Goal: Task Accomplishment & Management: Manage account settings

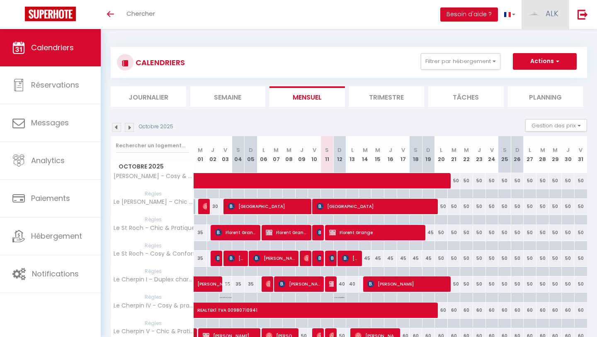
click at [550, 10] on span "ALK" at bounding box center [552, 13] width 13 height 10
click at [538, 39] on link "Paramètres" at bounding box center [535, 41] width 61 height 14
select select "28"
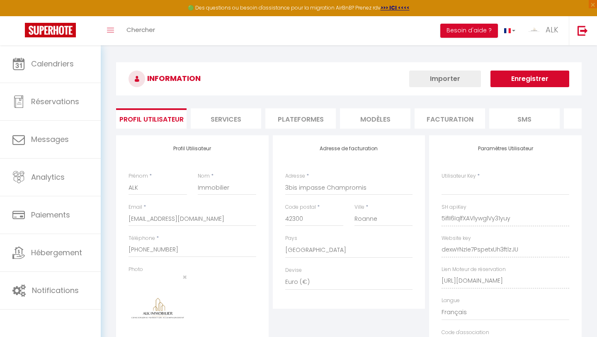
type input "5ifII6IqlfXAVlywglVy31yuy"
type input "dexwYNzIe7PspetxUh3ftlzJU"
type input "[URL][DOMAIN_NAME]"
select select "fr"
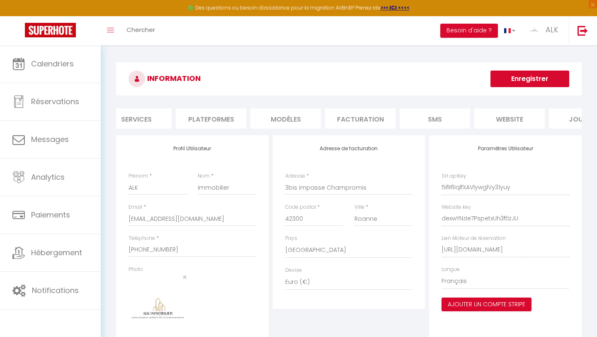
scroll to position [0, 131]
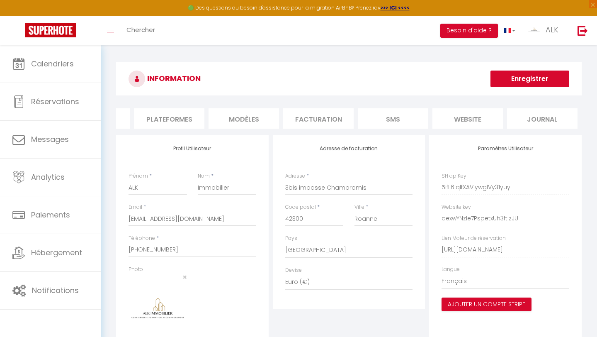
click at [191, 111] on li "Plateformes" at bounding box center [169, 118] width 71 height 20
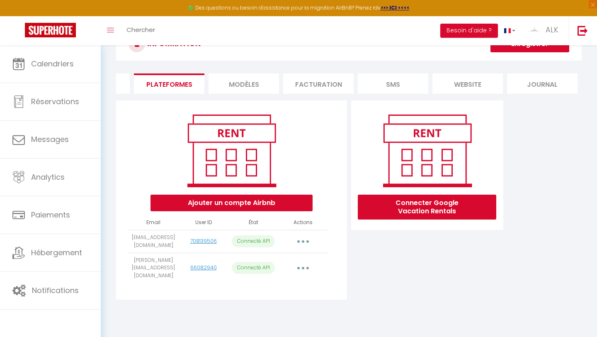
scroll to position [45, 0]
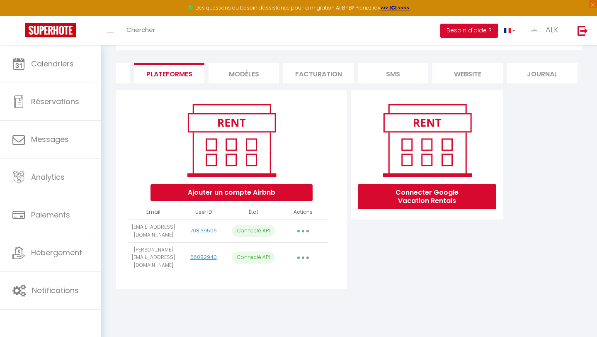
click at [303, 232] on button "button" at bounding box center [303, 230] width 23 height 13
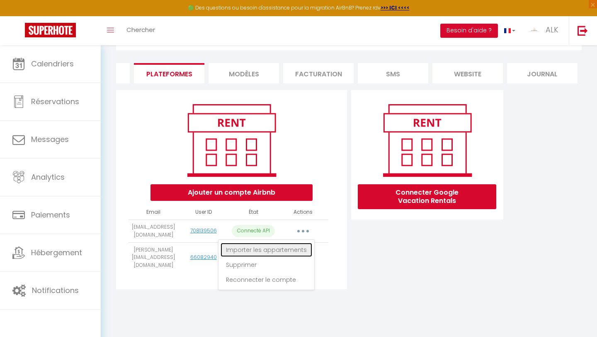
click at [282, 252] on link "Importer les appartements" at bounding box center [267, 250] width 92 height 14
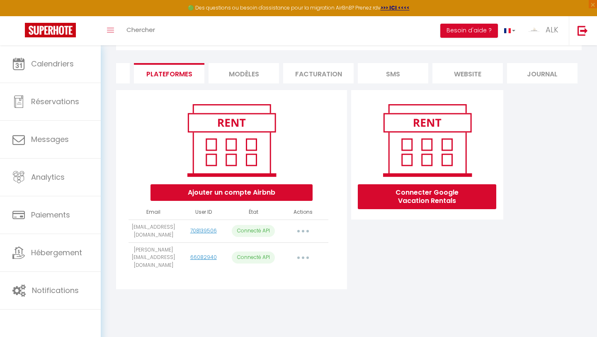
select select "74981"
select select "74124"
select select "74232"
select select "74364"
select select "74363"
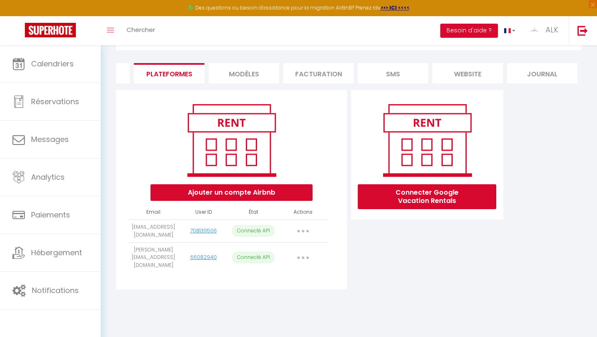
select select "74383"
select select "74515"
select select "74579"
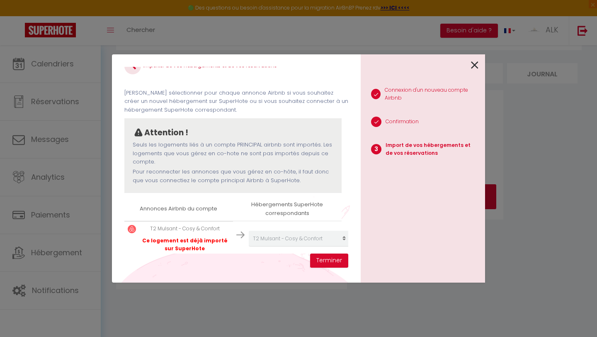
scroll to position [0, 0]
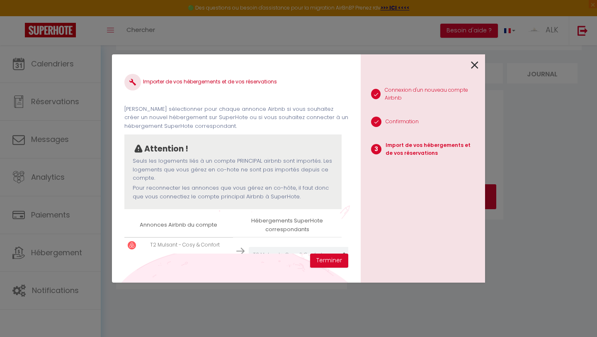
click at [473, 67] on icon at bounding box center [474, 65] width 7 height 12
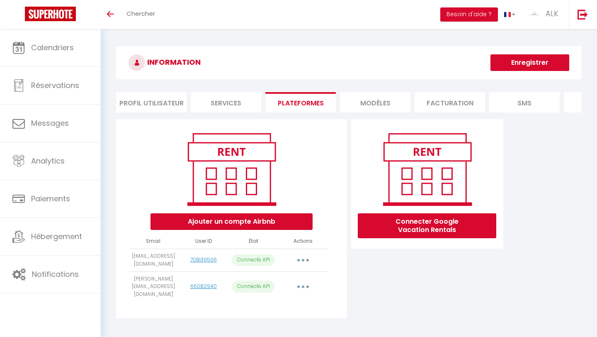
scroll to position [29, 0]
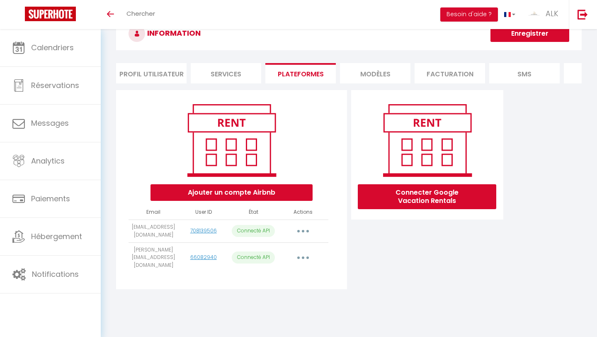
click at [304, 231] on icon "button" at bounding box center [303, 231] width 2 height 2
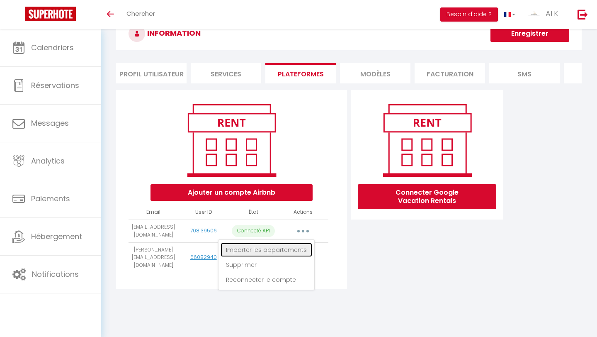
click at [273, 247] on link "Importer les appartements" at bounding box center [267, 250] width 92 height 14
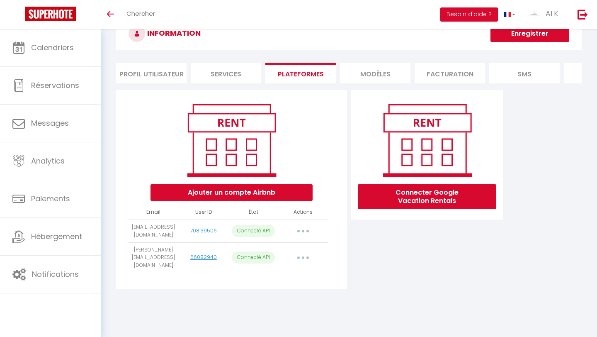
select select "74981"
select select "74124"
select select "74232"
select select "74364"
select select "74363"
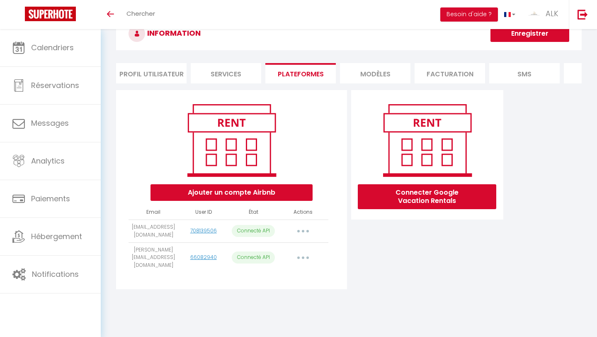
select select "74383"
select select "74515"
select select "74579"
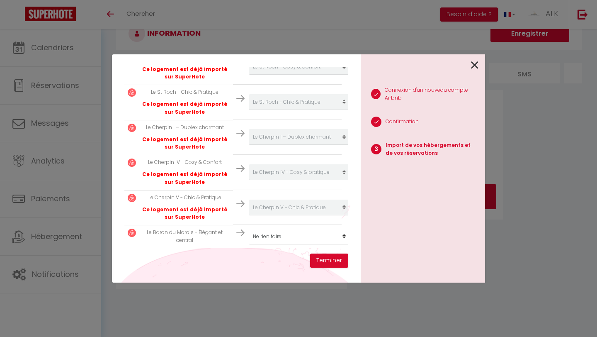
scroll to position [293, 0]
click at [269, 236] on select "Créer un nouvel hébergement Ne rien faire Le Cherpin IV - Cosy & pratique RDC -…" at bounding box center [300, 236] width 102 height 16
select select "create_new"
click at [249, 228] on select "Créer un nouvel hébergement Ne rien faire Le Cherpin IV - Cosy & pratique RDC -…" at bounding box center [300, 236] width 102 height 16
click at [320, 263] on button "Terminer" at bounding box center [329, 260] width 38 height 14
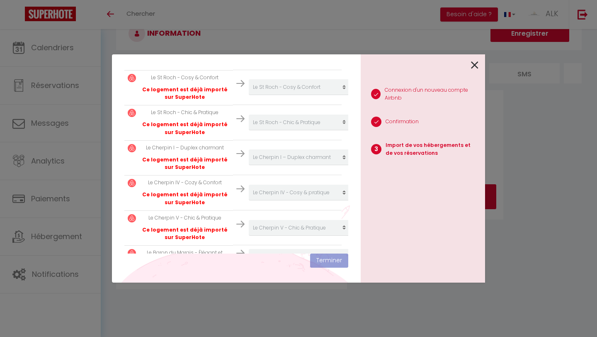
scroll to position [314, 0]
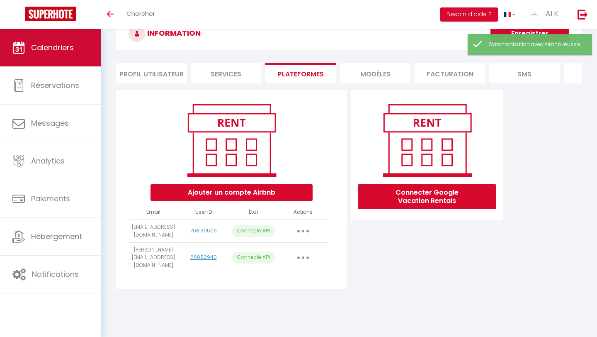
click at [64, 57] on link "Calendriers" at bounding box center [50, 47] width 101 height 37
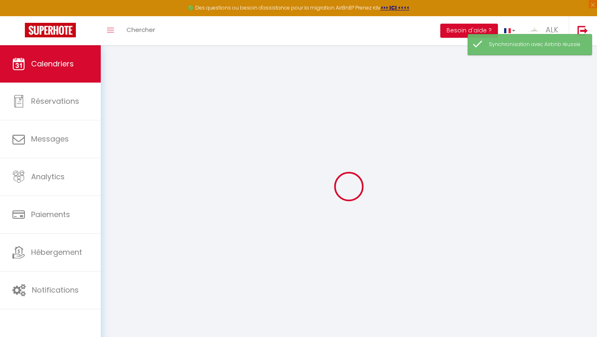
select select
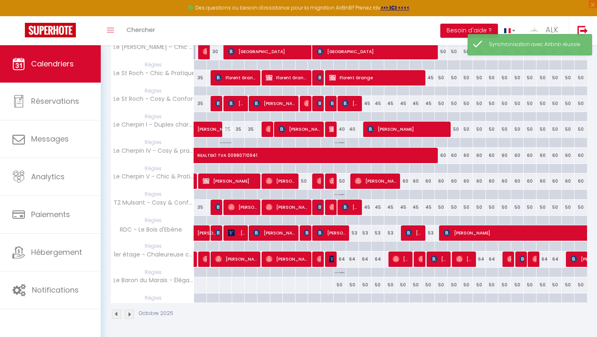
scroll to position [171, 0]
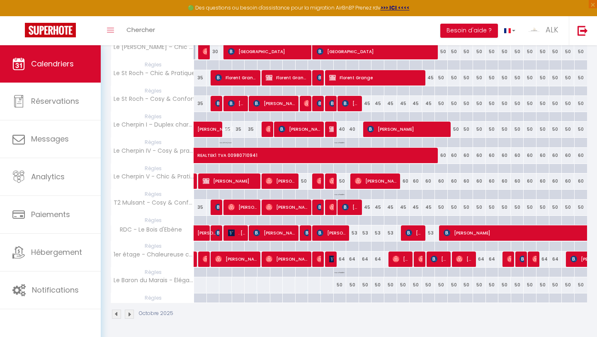
click at [340, 285] on div "50" at bounding box center [339, 284] width 13 height 15
type input "50"
select select "1"
type input "Dim 12 Octobre 2025"
type input "Lun 13 Octobre 2025"
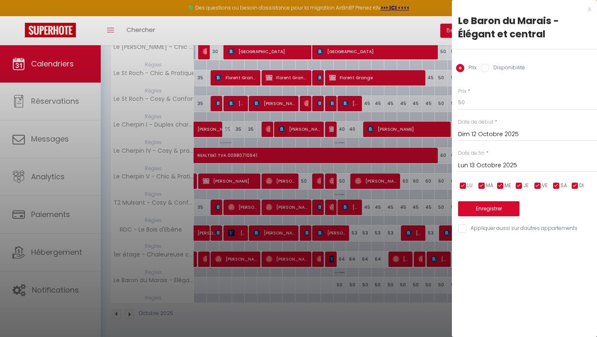
click at [484, 67] on input "Disponibilité" at bounding box center [485, 68] width 8 height 8
radio input "true"
radio input "false"
click at [485, 101] on select "Disponible Indisponible" at bounding box center [527, 103] width 139 height 16
select select "0"
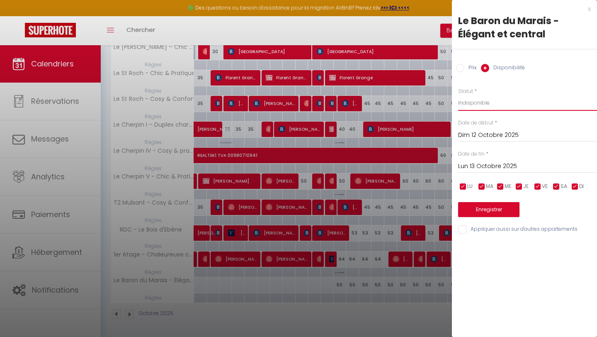
click at [458, 95] on select "Disponible Indisponible" at bounding box center [527, 103] width 139 height 16
click at [481, 159] on div "[DATE] < [DATE] > Dim Lun Mar Mer Jeu Ven Sam 1 2 3 4 5 6 7 8 9 10 11 12 13 14 …" at bounding box center [527, 165] width 139 height 15
click at [481, 163] on input "Lun 13 Octobre 2025" at bounding box center [527, 166] width 139 height 11
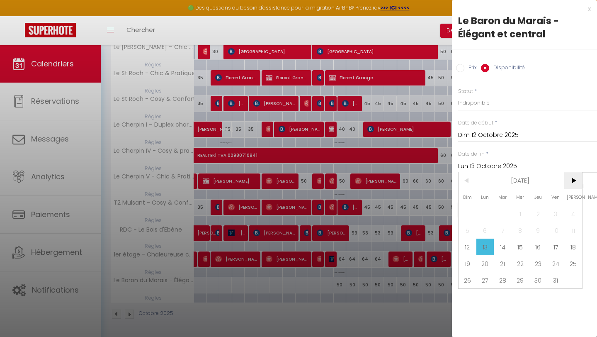
click at [570, 182] on span ">" at bounding box center [574, 180] width 18 height 17
click at [469, 180] on span "<" at bounding box center [468, 180] width 18 height 17
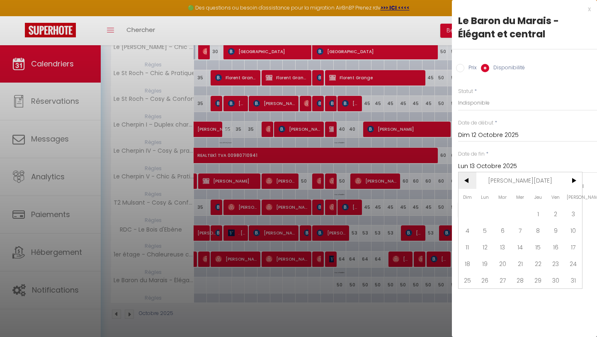
click at [469, 180] on span "<" at bounding box center [468, 180] width 18 height 17
click at [569, 180] on span ">" at bounding box center [574, 180] width 18 height 17
click at [465, 181] on span "<" at bounding box center [468, 180] width 18 height 17
click at [469, 175] on span "<" at bounding box center [468, 180] width 18 height 17
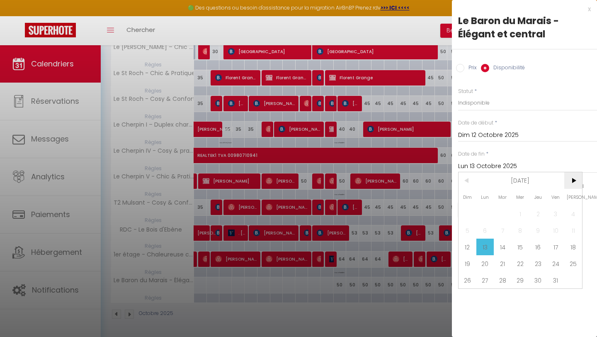
click at [572, 183] on span ">" at bounding box center [574, 180] width 18 height 17
click at [572, 215] on span "1" at bounding box center [574, 213] width 18 height 17
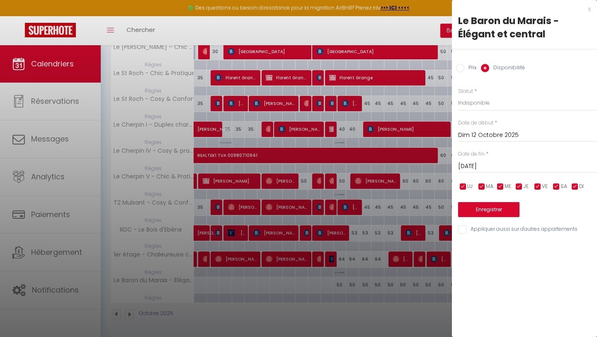
click at [487, 168] on input "[DATE]" at bounding box center [527, 166] width 139 height 11
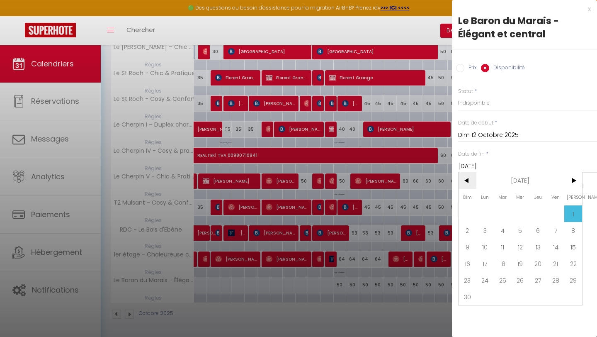
click at [466, 182] on span "<" at bounding box center [468, 180] width 18 height 17
click at [555, 283] on span "31" at bounding box center [556, 280] width 18 height 17
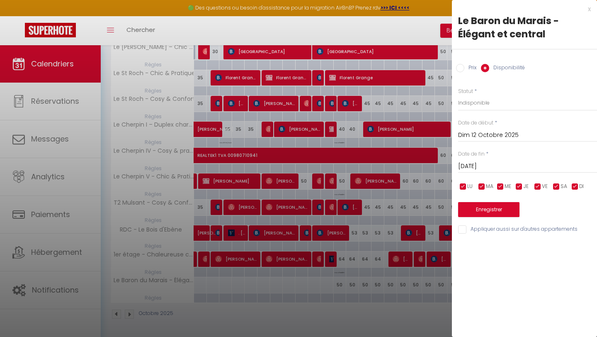
type input "Ven 31 Octobre 2025"
click at [485, 209] on button "Enregistrer" at bounding box center [488, 209] width 61 height 15
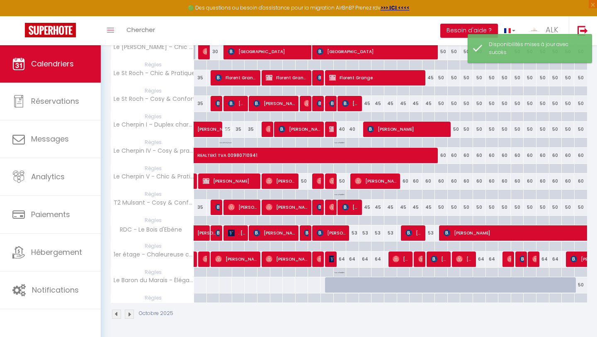
click at [582, 286] on div "50" at bounding box center [580, 284] width 13 height 15
type input "50"
select select "1"
type input "Ven 31 Octobre 2025"
type input "[DATE]"
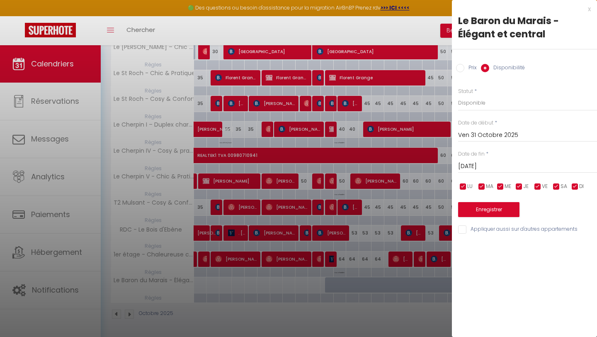
click at [461, 69] on input "Prix" at bounding box center [460, 68] width 8 height 8
radio input "true"
radio input "false"
click at [469, 97] on input "50" at bounding box center [527, 102] width 139 height 15
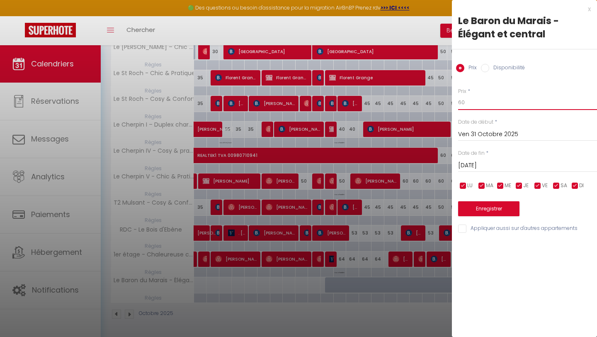
type input "60"
click at [475, 161] on input "[DATE]" at bounding box center [527, 165] width 139 height 11
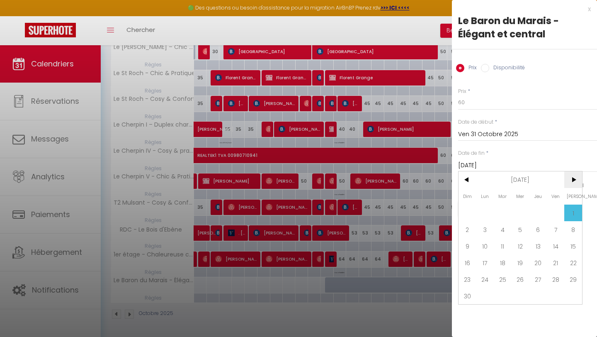
click at [573, 176] on span ">" at bounding box center [574, 179] width 18 height 17
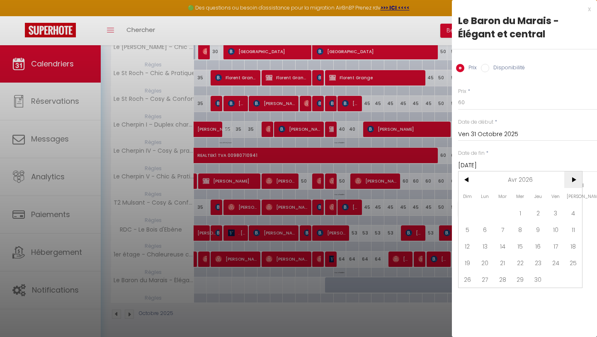
click at [573, 176] on span ">" at bounding box center [574, 179] width 18 height 17
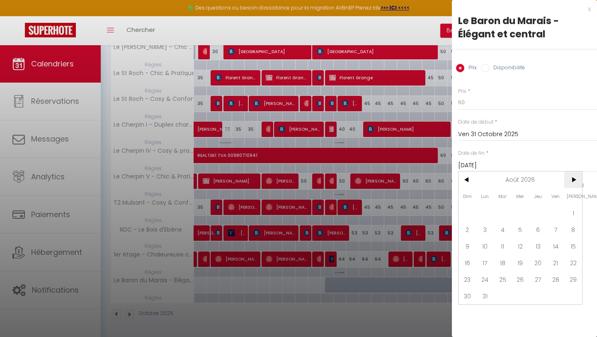
click at [573, 176] on span ">" at bounding box center [574, 179] width 18 height 17
click at [555, 208] on span "1" at bounding box center [556, 212] width 18 height 17
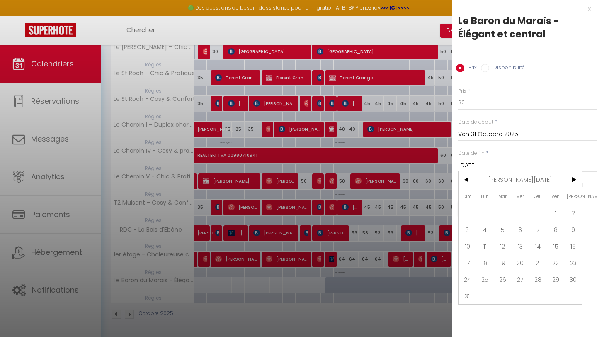
type input "Ven 01 Janvier 2027"
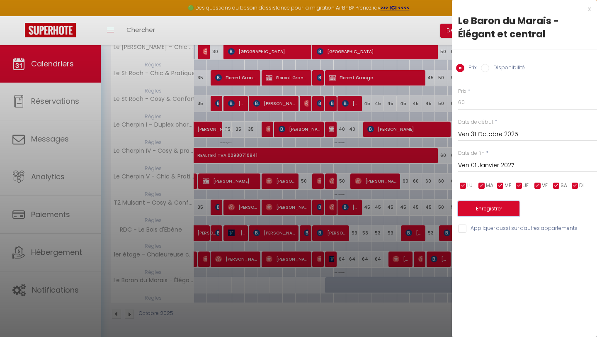
click at [490, 209] on button "Enregistrer" at bounding box center [488, 208] width 61 height 15
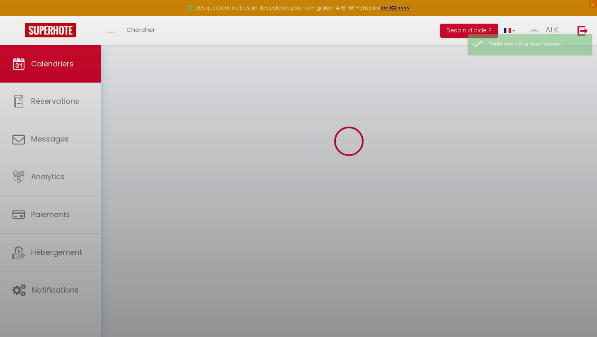
select select
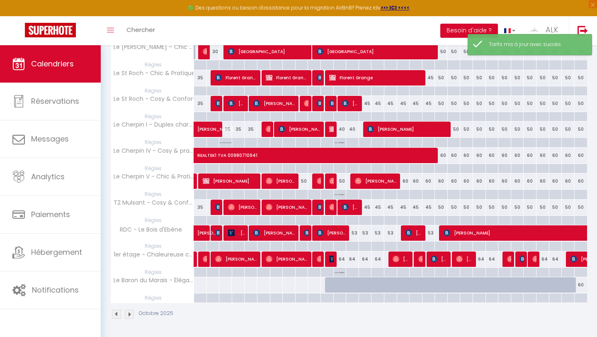
click at [579, 283] on div "60" at bounding box center [580, 284] width 13 height 15
type input "60"
select select "1"
type input "Ven 31 Octobre 2025"
type input "[DATE]"
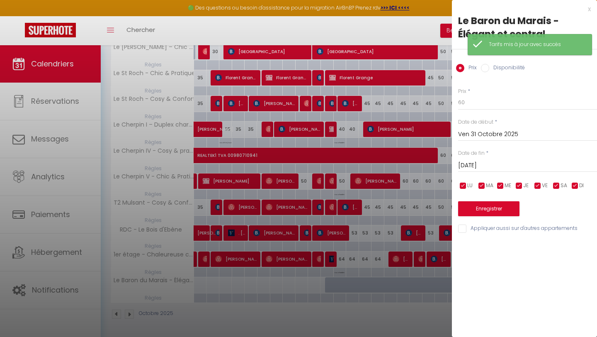
click at [485, 69] on input "Disponibilité" at bounding box center [485, 68] width 8 height 8
radio input "true"
radio input "false"
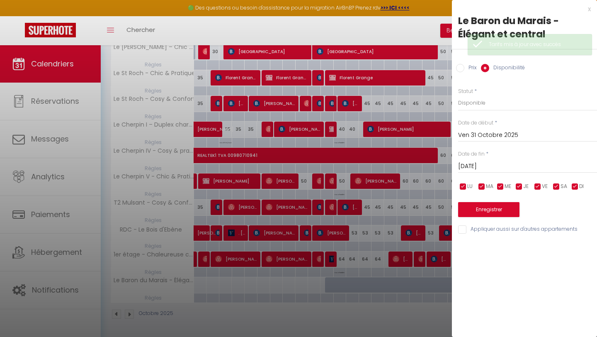
click at [491, 161] on input "[DATE]" at bounding box center [527, 166] width 139 height 11
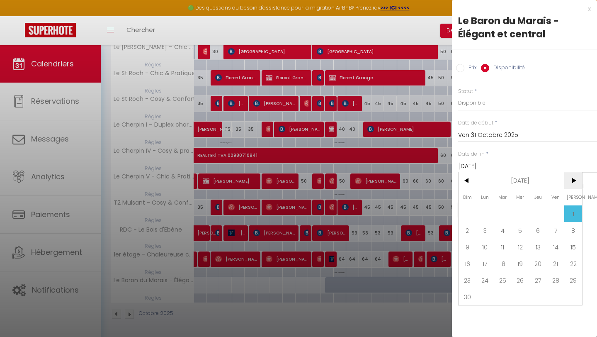
click at [576, 182] on span ">" at bounding box center [574, 180] width 18 height 17
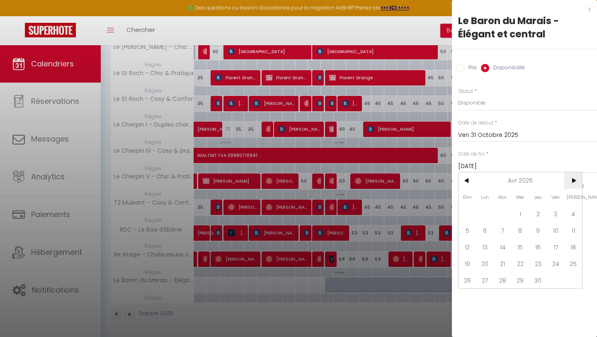
click at [576, 182] on span ">" at bounding box center [574, 180] width 18 height 17
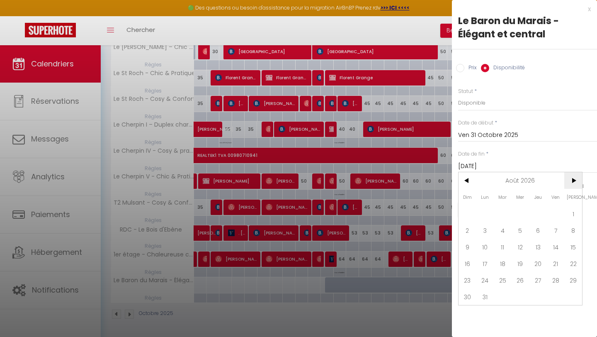
click at [576, 182] on span ">" at bounding box center [574, 180] width 18 height 17
click at [555, 211] on span "1" at bounding box center [556, 213] width 18 height 17
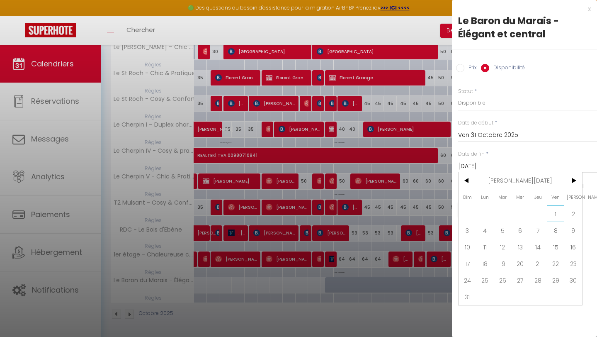
type input "Ven 01 Janvier 2027"
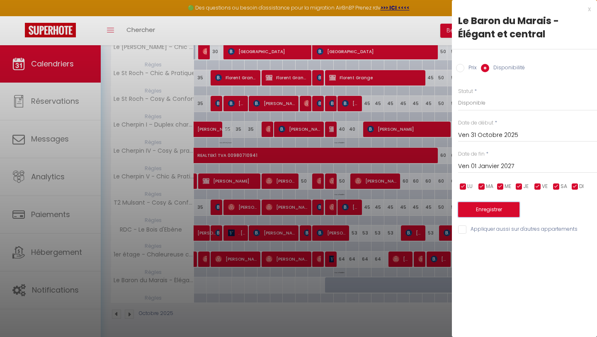
click at [501, 211] on button "Enregistrer" at bounding box center [488, 209] width 61 height 15
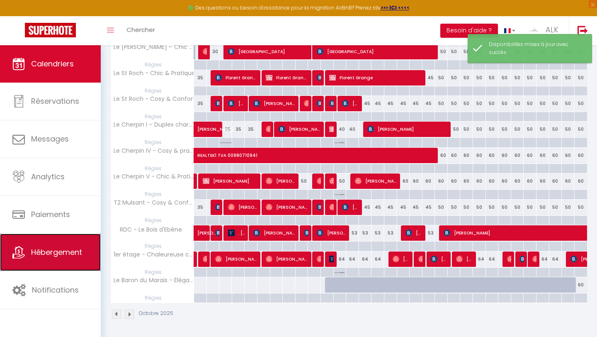
click at [65, 249] on span "Hébergement" at bounding box center [56, 252] width 51 height 10
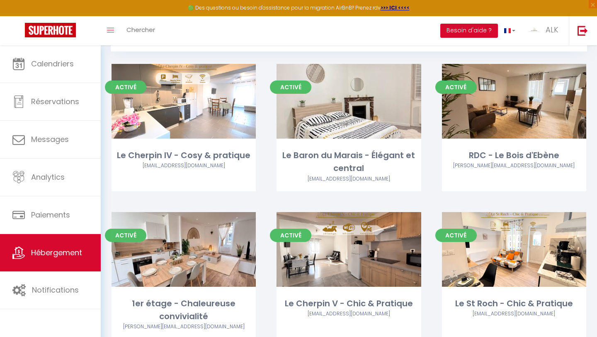
scroll to position [39, 0]
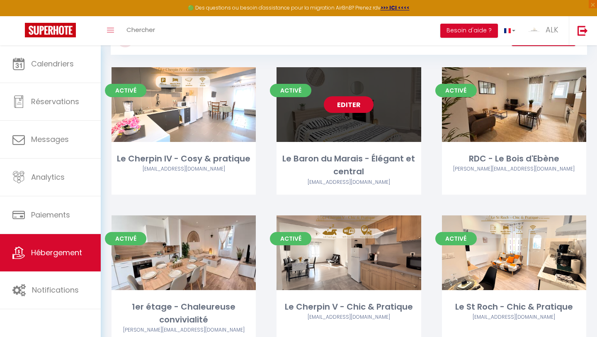
click at [354, 105] on link "Editer" at bounding box center [349, 104] width 50 height 17
select select "3"
select select "2"
select select "1"
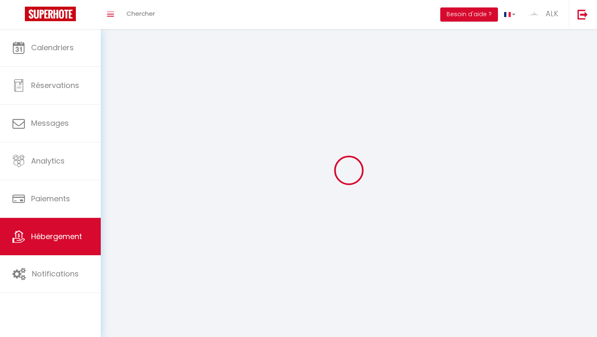
select select
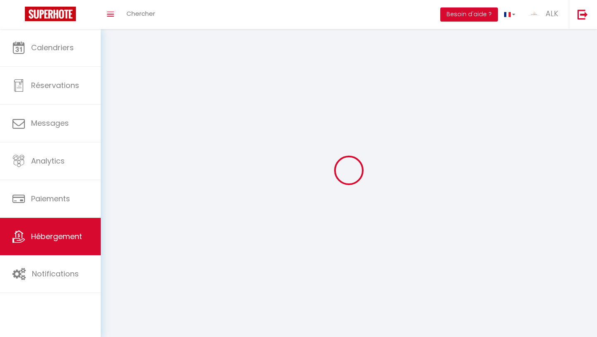
select select
checkbox input "false"
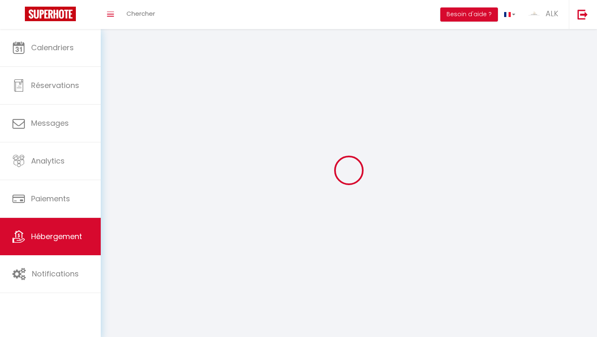
checkbox input "false"
select select
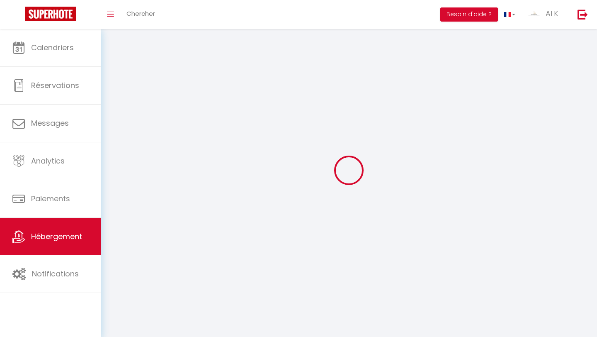
select select
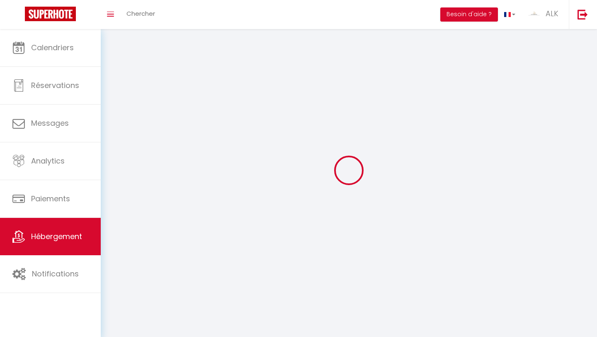
select select
checkbox input "false"
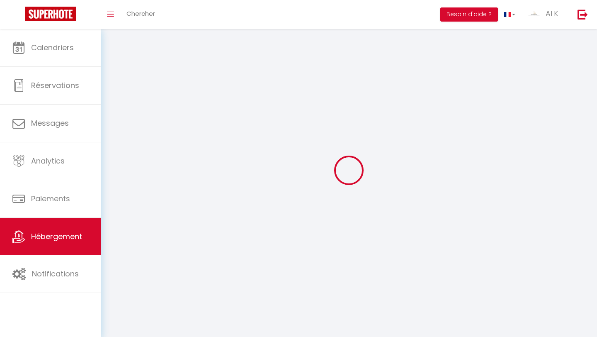
select select
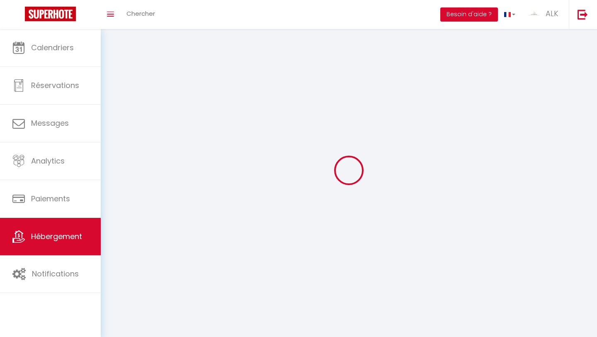
select select
checkbox input "false"
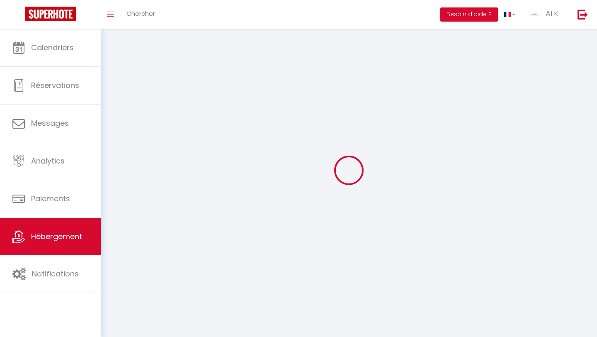
checkbox input "false"
select select
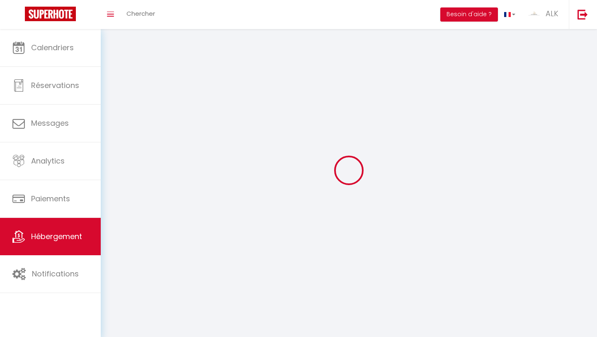
select select
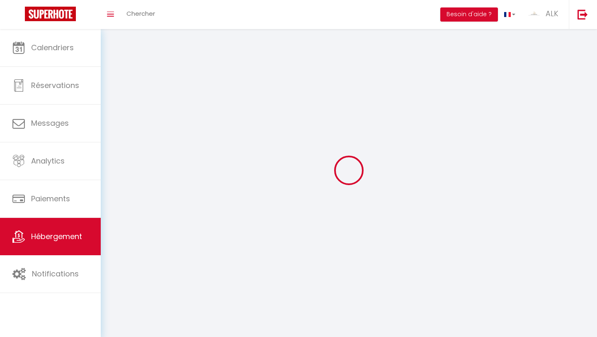
select select
checkbox input "false"
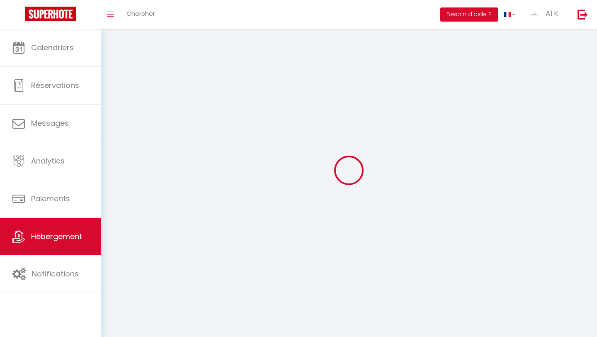
checkbox input "false"
select select
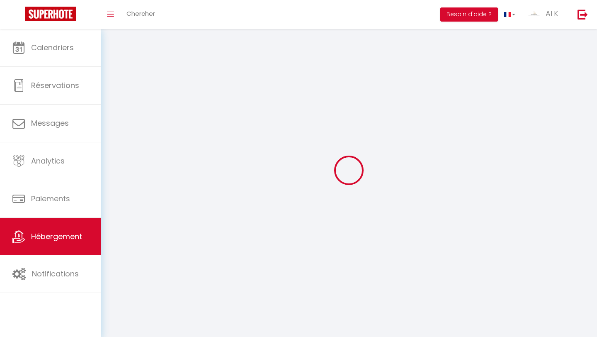
select select
checkbox input "false"
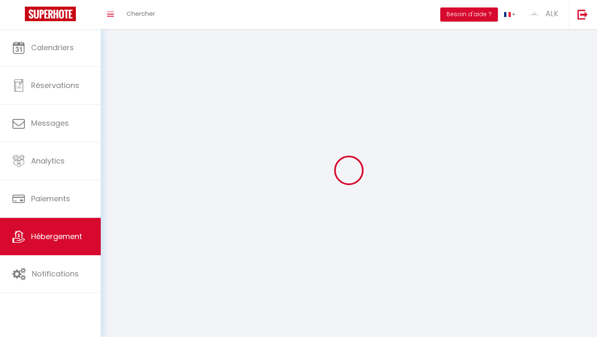
checkbox input "false"
select select
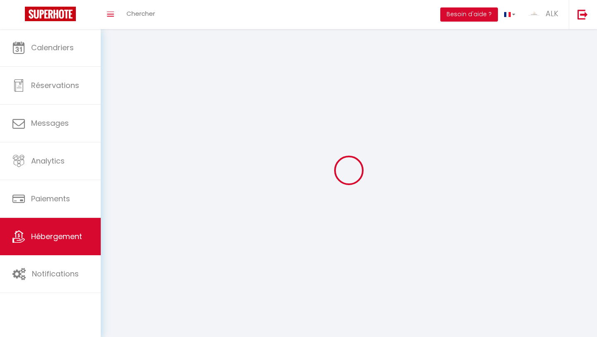
select select
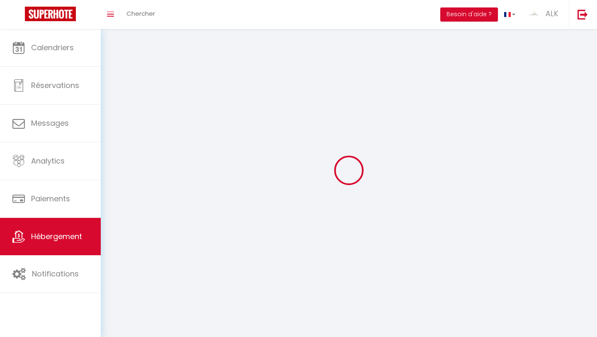
select select
checkbox input "false"
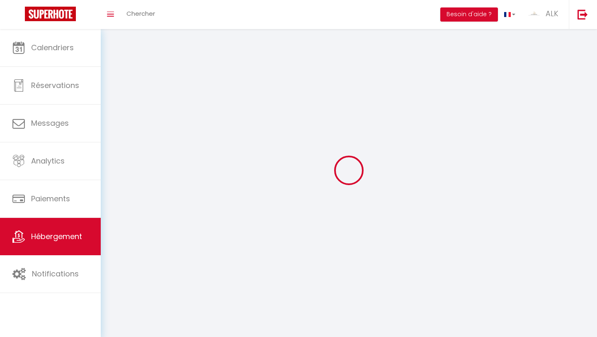
select select
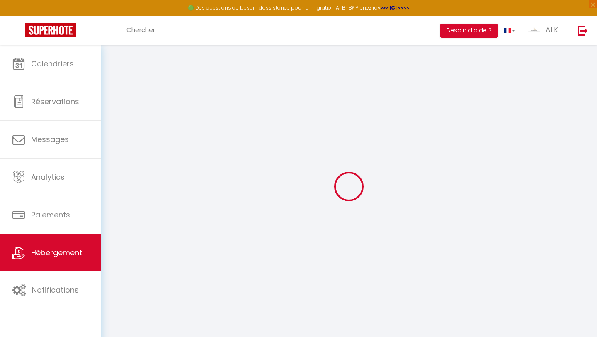
select select
checkbox input "false"
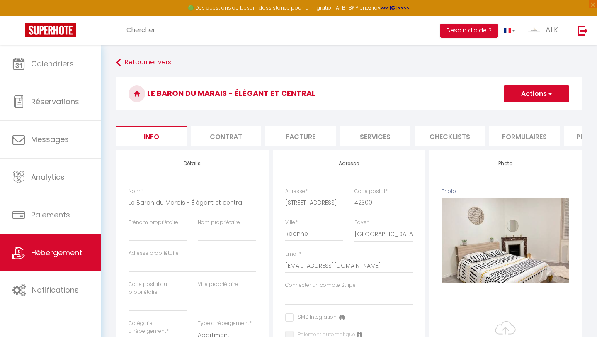
select select
checkbox input "false"
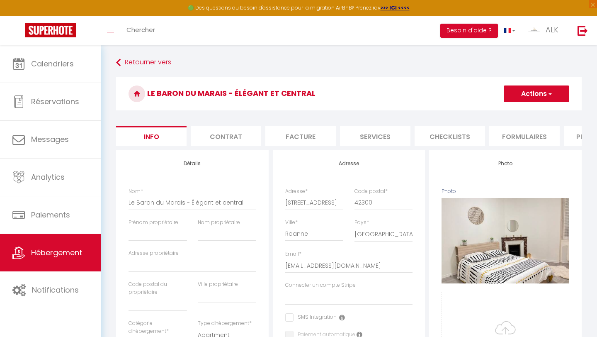
select select "EUR"
select select
select select "8795-1529941285981375206"
click at [574, 141] on li "Plateformes" at bounding box center [599, 136] width 71 height 20
select select
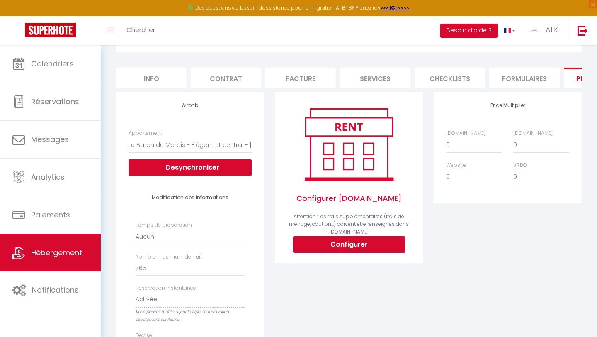
scroll to position [72, 0]
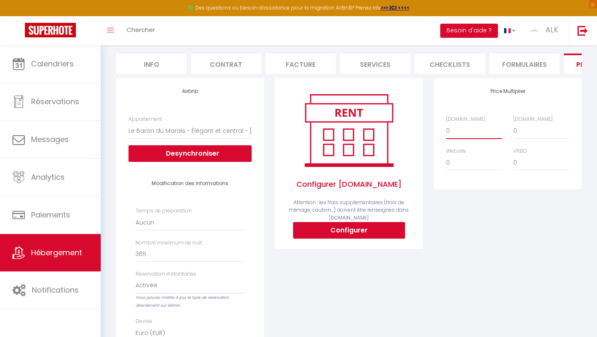
click at [451, 134] on select "0 + 1 % + 2 % + 3 % + 4 % + 5 % + 6 % + 7 % + 8 % + 9 %" at bounding box center [474, 131] width 56 height 16
click at [446, 123] on select "0 + 1 % + 2 % + 3 % + 4 % + 5 % + 6 % + 7 % + 8 % + 9 %" at bounding box center [474, 131] width 56 height 16
click at [451, 134] on select "0 + 1 % + 2 % + 3 % + 4 % + 5 % + 6 % + 7 % + 8 % + 9 %" at bounding box center [474, 131] width 56 height 16
select select "+ 15 %"
click at [446, 123] on select "0 + 1 % + 2 % + 3 % + 4 % + 5 % + 6 % + 7 % + 8 % + 9 %" at bounding box center [474, 131] width 56 height 16
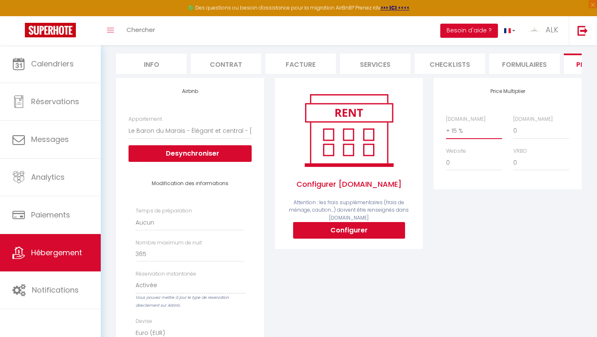
select select
click at [476, 134] on select "0 + 1 % + 2 % + 3 % + 4 % + 5 % + 6 % + 7 % + 8 % + 9 %" at bounding box center [474, 131] width 56 height 16
select select "+ 19 %"
click at [446, 123] on select "0 + 1 % + 2 % + 3 % + 4 % + 5 % + 6 % + 7 % + 8 % + 9 %" at bounding box center [474, 131] width 56 height 16
select select
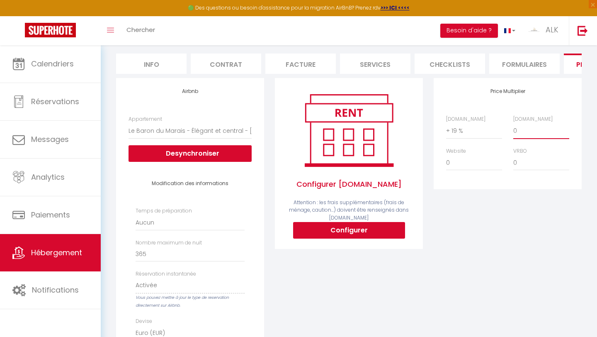
click at [520, 131] on select "0 + 1 % + 2 % + 3 % + 4 % + 5 % + 6 % + 7 % + 8 % + 9 %" at bounding box center [542, 131] width 56 height 16
select select "+ 20 %"
click at [514, 123] on select "0 + 1 % + 2 % + 3 % + 4 % + 5 % + 6 % + 7 % + 8 % + 9 %" at bounding box center [542, 131] width 56 height 16
select select
click at [466, 131] on select "0 + 1 % + 2 % + 3 % + 4 % + 5 % + 6 % + 7 % + 8 % + 9 %" at bounding box center [474, 131] width 56 height 16
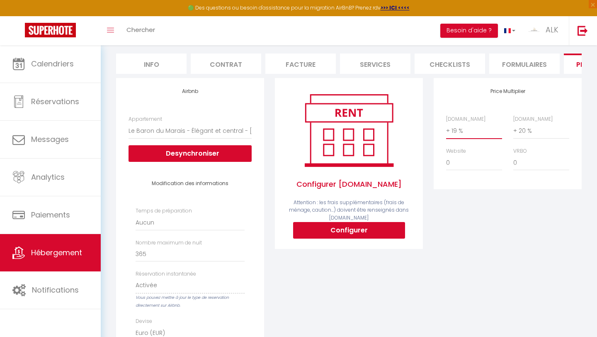
click at [446, 123] on select "0 + 1 % + 2 % + 3 % + 4 % + 5 % + 6 % + 7 % + 8 % + 9 %" at bounding box center [474, 131] width 56 height 16
click at [462, 130] on select "0 + 1 % + 2 % + 3 % + 4 % + 5 % + 6 % + 7 % + 8 % + 9 %" at bounding box center [474, 131] width 56 height 16
select select "+ 20 %"
click at [446, 123] on select "0 + 1 % + 2 % + 3 % + 4 % + 5 % + 6 % + 7 % + 8 % + 9 %" at bounding box center [474, 131] width 56 height 16
select select
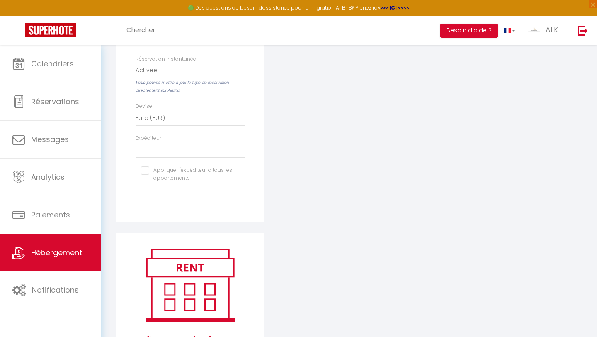
scroll to position [0, 0]
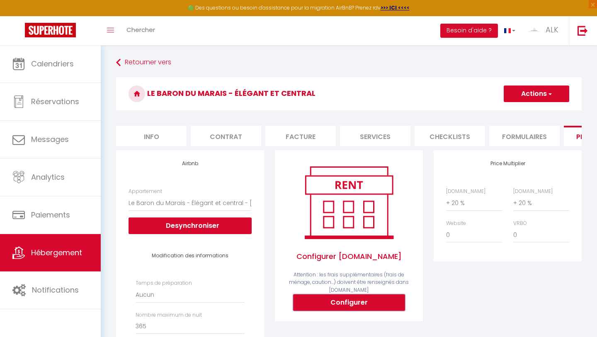
click at [315, 299] on button "Configurer" at bounding box center [349, 302] width 112 height 17
select select
type input "[EMAIL_ADDRESS][DOMAIN_NAME]"
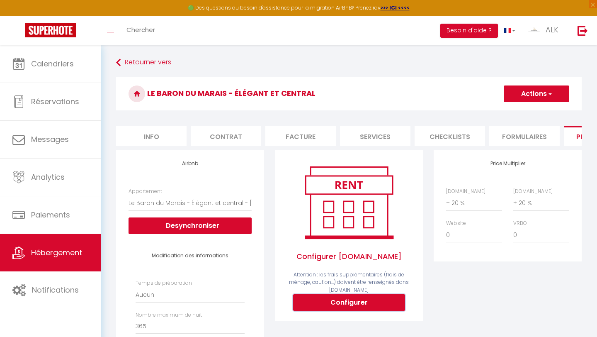
type input "[EMAIL_ADDRESS][DOMAIN_NAME]"
select select
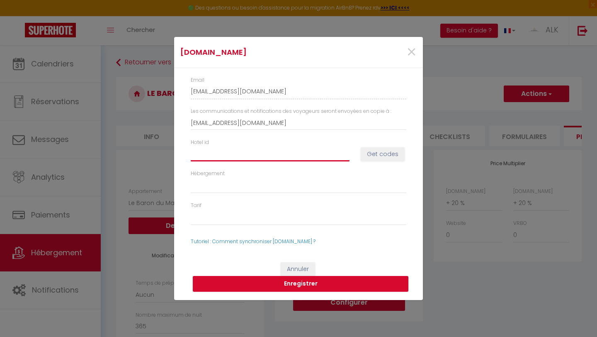
click at [252, 153] on input "Hotel id" at bounding box center [270, 153] width 159 height 15
type input "1"
select select
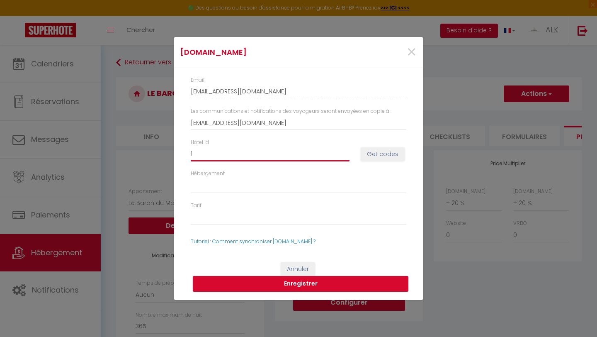
type input "15"
select select
type input "150"
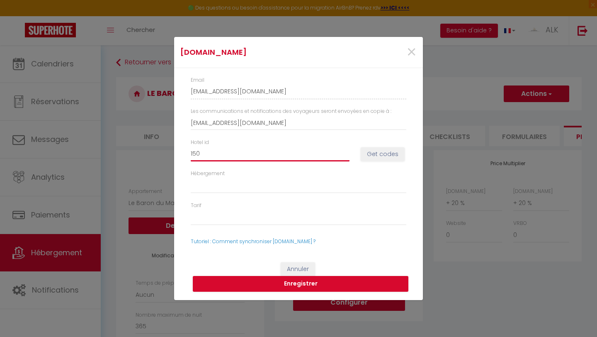
select select
type input "1508"
select select
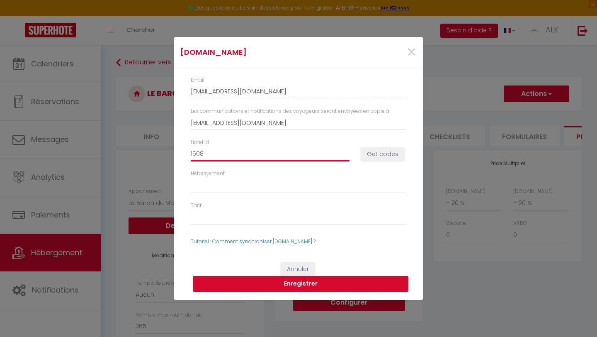
select select
type input "15085"
select select
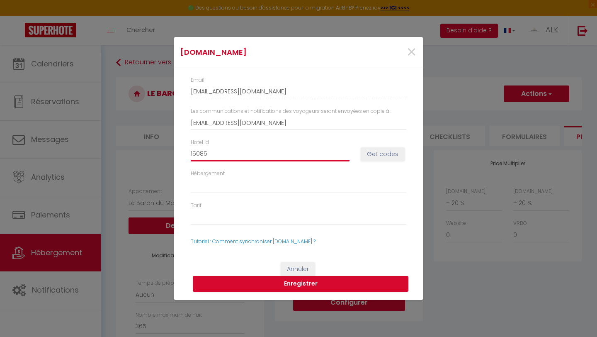
select select
type input "150858"
select select
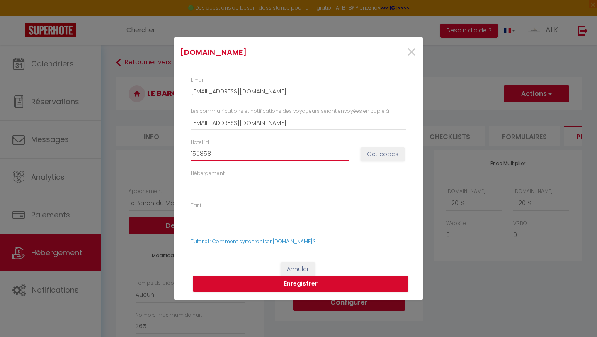
type input "1508583"
select select
type input "15085835"
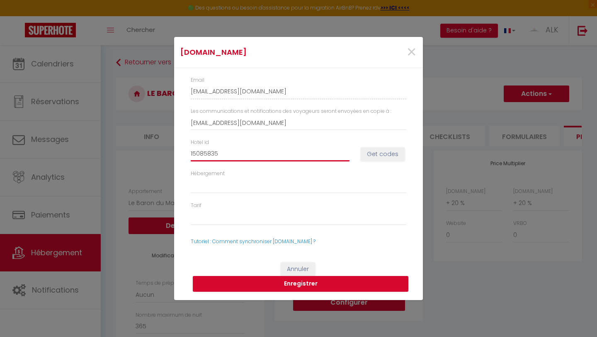
select select
type input "15085835"
click at [385, 150] on button "Get codes" at bounding box center [383, 154] width 44 height 14
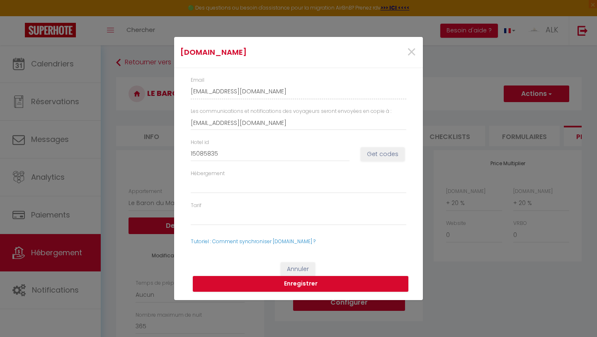
select select
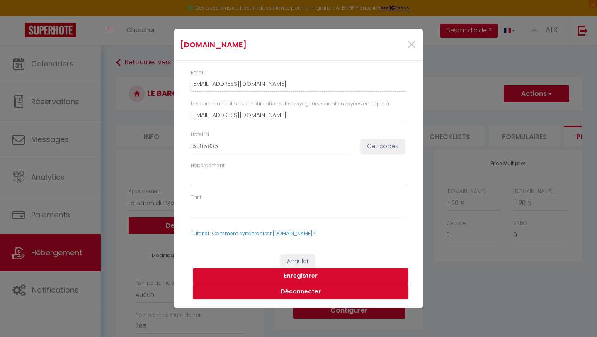
click at [300, 273] on button "Enregistrer" at bounding box center [301, 276] width 216 height 16
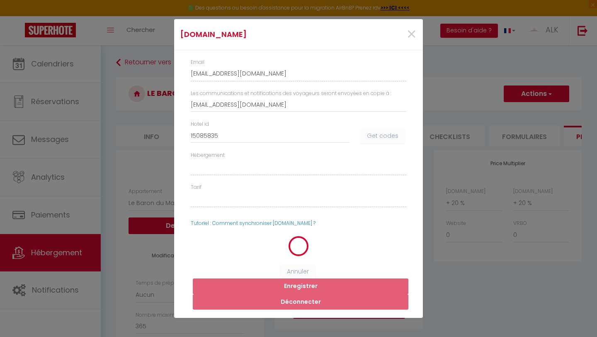
select select
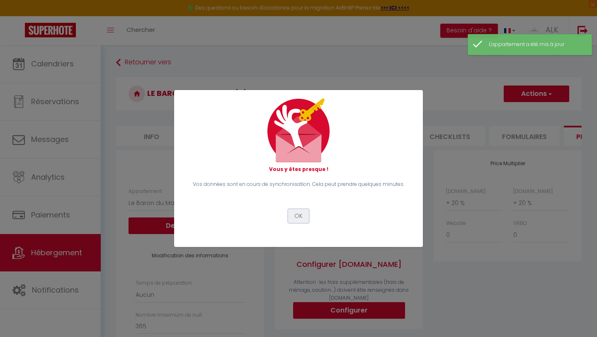
click at [299, 218] on button "OK" at bounding box center [298, 216] width 21 height 14
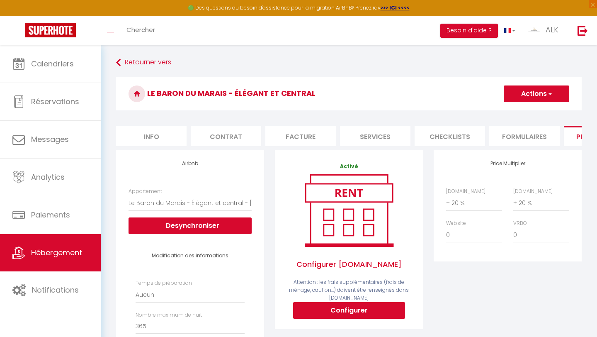
click at [532, 95] on button "Actions" at bounding box center [537, 93] width 66 height 17
click at [527, 112] on link "Enregistrer" at bounding box center [537, 112] width 66 height 11
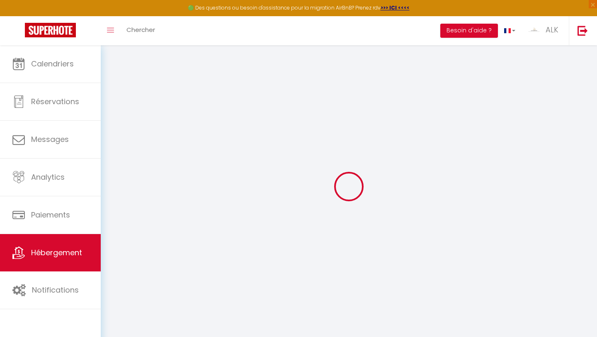
select select "EUR"
select select
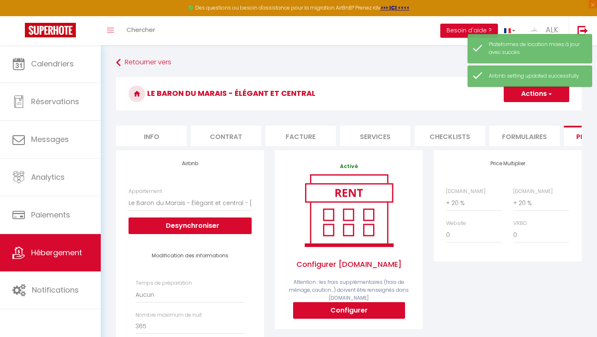
click at [158, 131] on li "Info" at bounding box center [151, 136] width 71 height 20
select select
checkbox input "false"
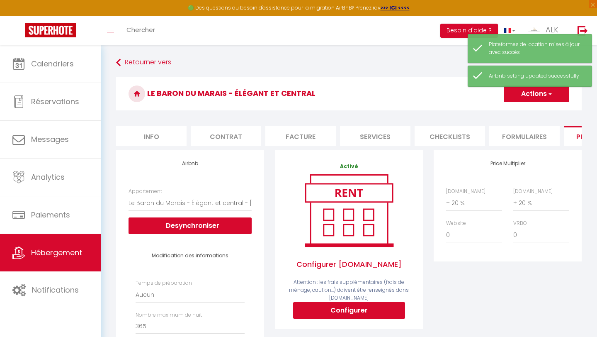
checkbox input "false"
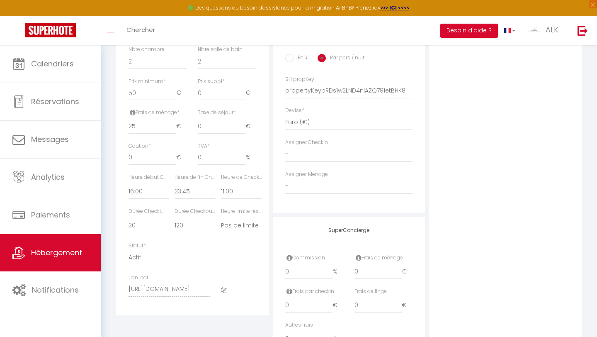
scroll to position [394, 0]
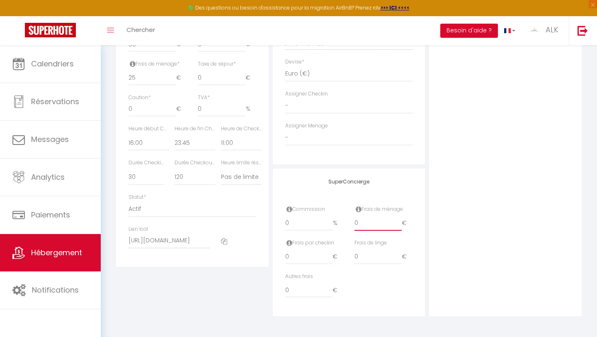
click at [374, 223] on input "0" at bounding box center [379, 223] width 48 height 15
select select
checkbox input "false"
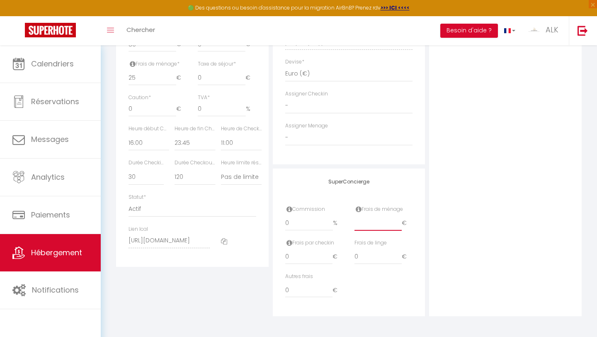
checkbox input "false"
type input "2"
select select
checkbox input "false"
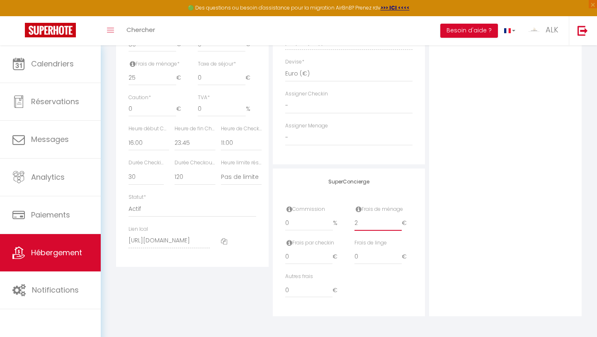
checkbox input "false"
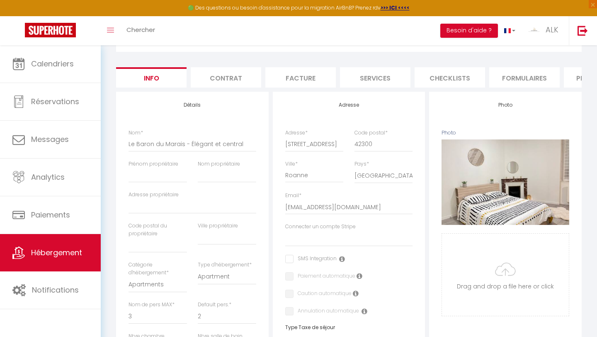
scroll to position [55, 0]
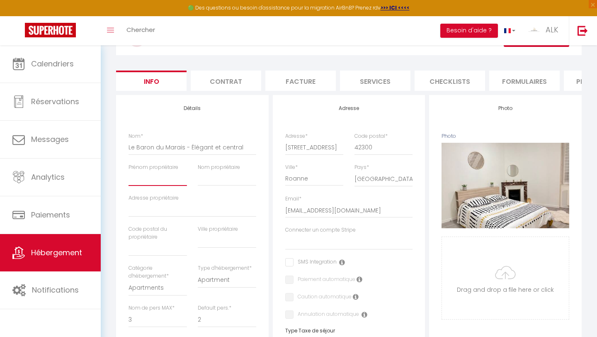
click at [154, 180] on input "Prénom propriétaire" at bounding box center [158, 178] width 58 height 15
click at [149, 180] on input "[PERSON_NAME]" at bounding box center [158, 178] width 58 height 15
click at [207, 178] on input "Nom propriétaire" at bounding box center [227, 178] width 58 height 15
click at [153, 211] on input "Adresse propriétaire" at bounding box center [193, 209] width 128 height 15
click at [141, 244] on input "text" at bounding box center [158, 248] width 58 height 15
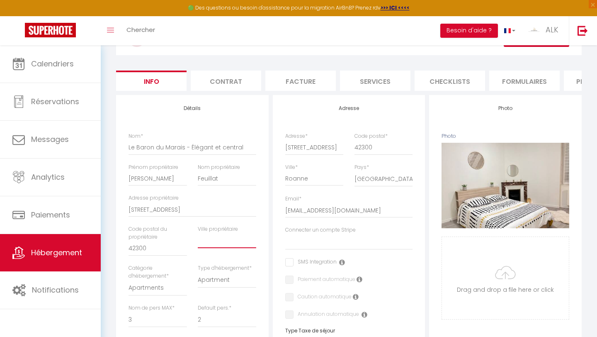
click at [212, 244] on input "text" at bounding box center [227, 240] width 58 height 15
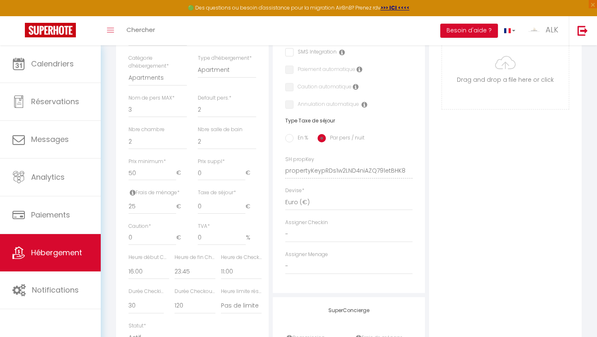
scroll to position [256, 0]
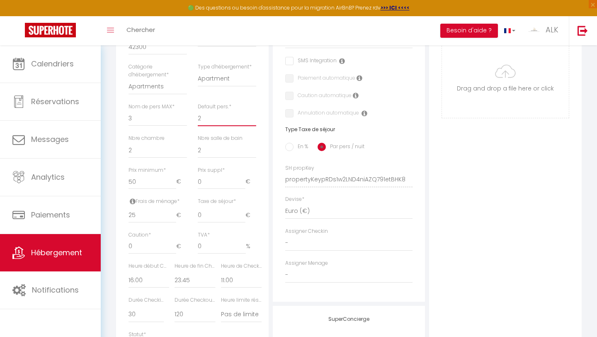
click at [206, 120] on select "1 2 3 4 5 6 7 8 9 10 11 12 13 14" at bounding box center [227, 118] width 58 height 16
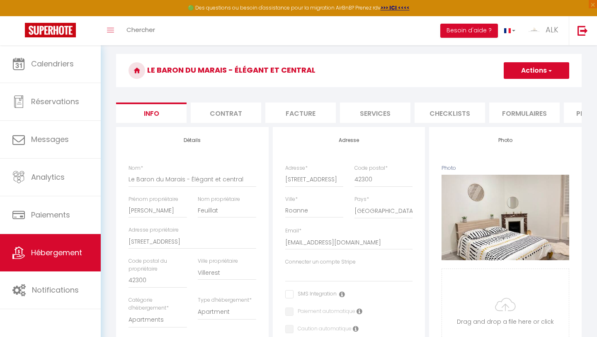
scroll to position [12, 0]
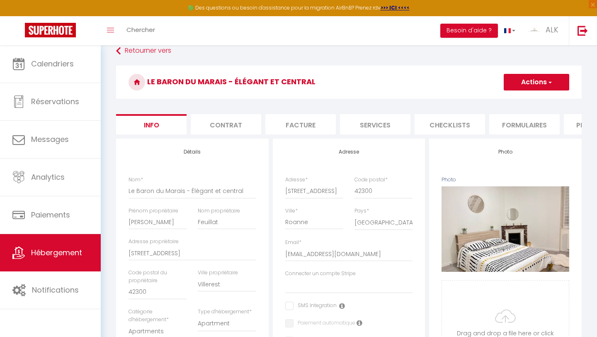
click at [523, 88] on button "Actions" at bounding box center [537, 82] width 66 height 17
click at [510, 99] on input "Enregistrer" at bounding box center [504, 100] width 31 height 8
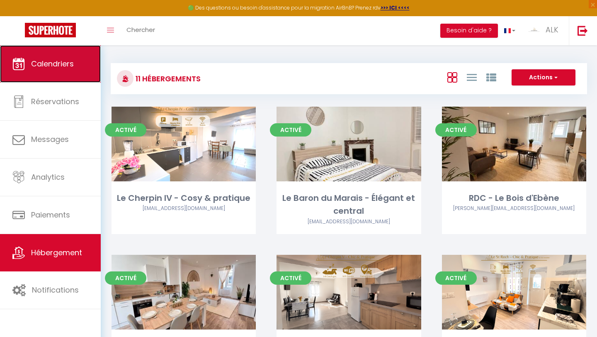
click at [59, 65] on span "Calendriers" at bounding box center [52, 63] width 43 height 10
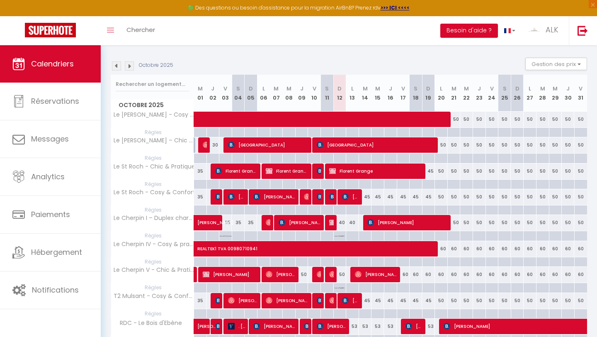
scroll to position [42, 0]
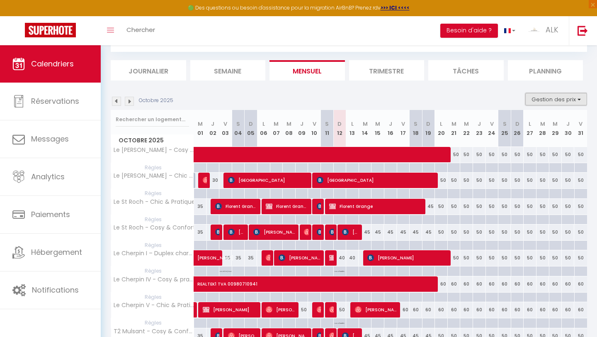
click at [548, 100] on button "Gestion des prix" at bounding box center [557, 99] width 62 height 12
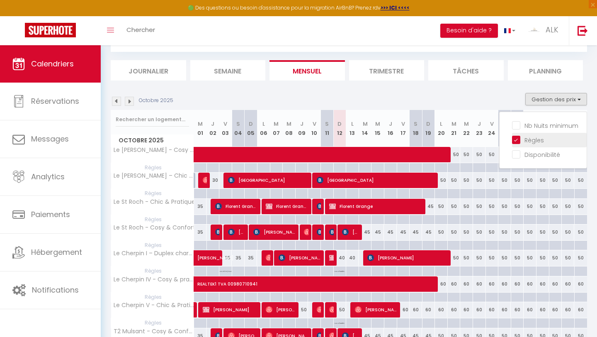
click at [519, 142] on input "Règles" at bounding box center [549, 139] width 75 height 8
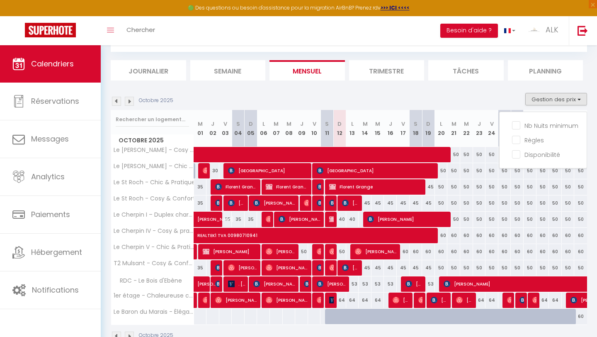
click at [486, 91] on section "Octobre 2025 Gestion des prix Nb Nuits minimum Règles Disponibilité Octobre 202…" at bounding box center [349, 217] width 477 height 265
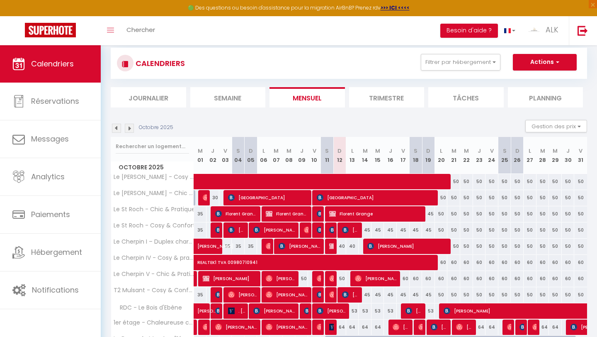
scroll to position [0, 0]
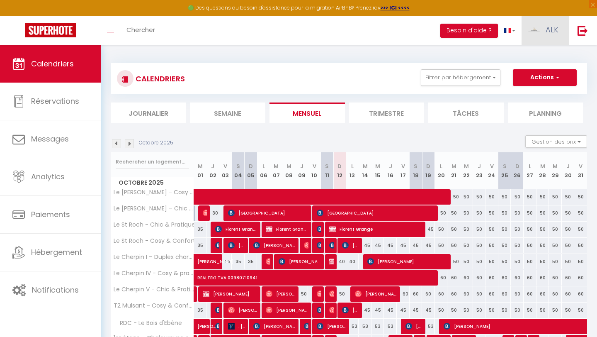
click at [559, 30] on link "ALK" at bounding box center [545, 30] width 47 height 29
click at [533, 56] on link "Paramètres" at bounding box center [535, 58] width 61 height 14
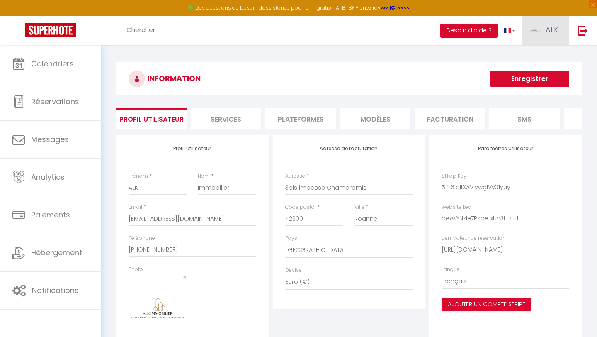
click at [534, 35] on img at bounding box center [534, 30] width 12 height 12
click at [528, 78] on link "Équipe" at bounding box center [535, 73] width 61 height 14
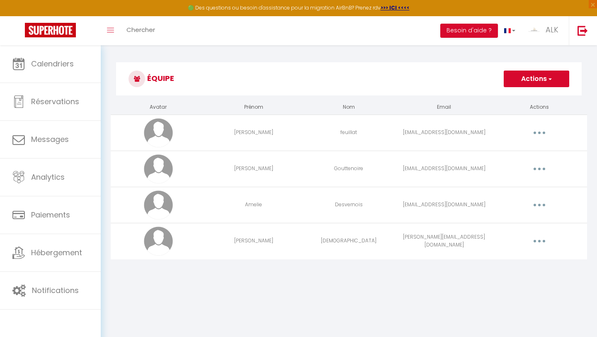
click at [542, 208] on button "button" at bounding box center [539, 204] width 23 height 13
click at [520, 221] on link "Editer" at bounding box center [517, 224] width 61 height 14
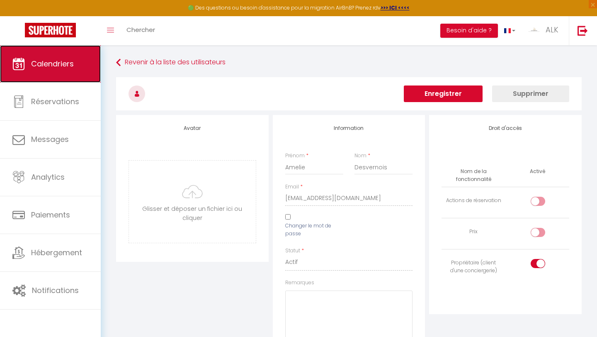
click at [46, 66] on span "Calendriers" at bounding box center [52, 63] width 43 height 10
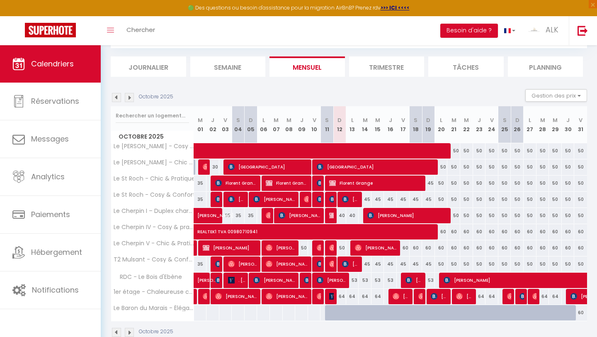
scroll to position [64, 0]
